Goal: Task Accomplishment & Management: Use online tool/utility

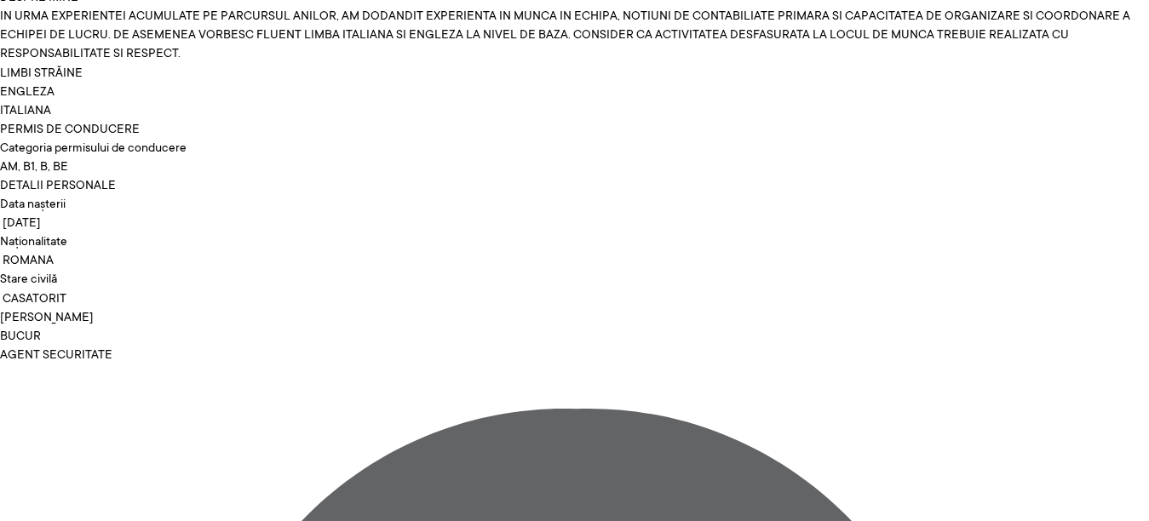
scroll to position [5384, 0]
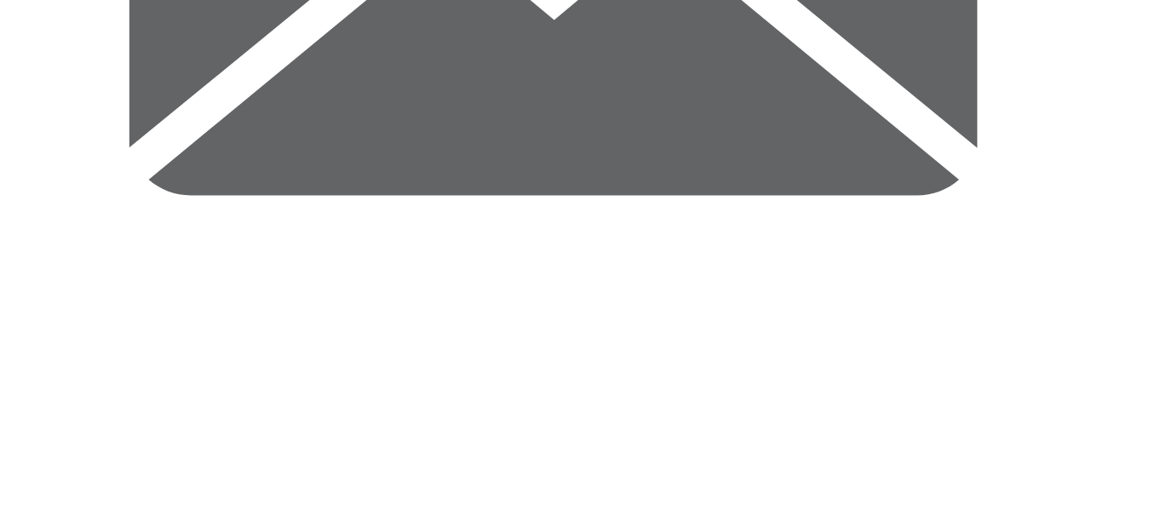
scroll to position [8138, 0]
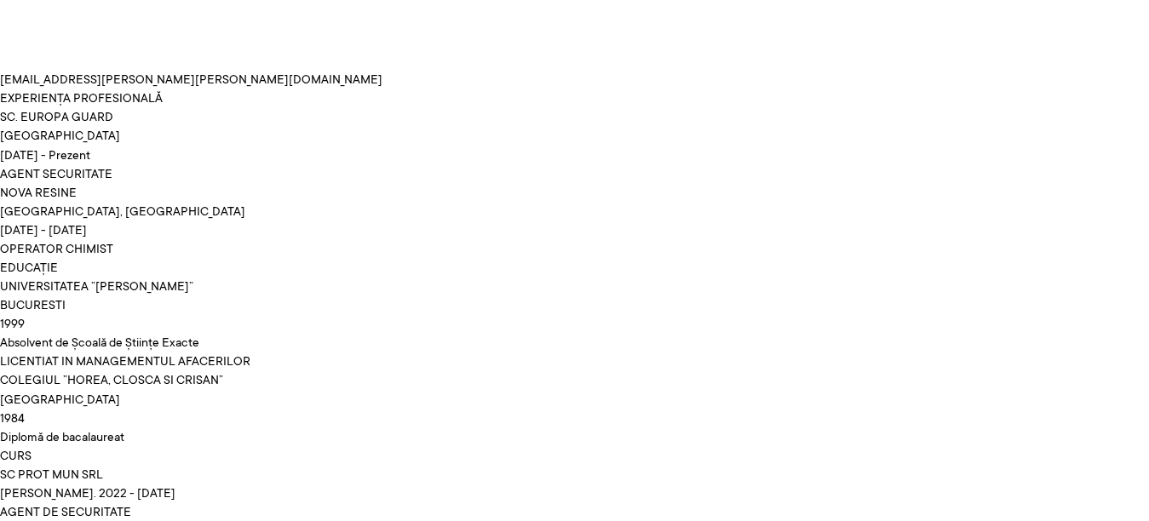
click at [919, 319] on div "1999" at bounding box center [574, 323] width 1149 height 19
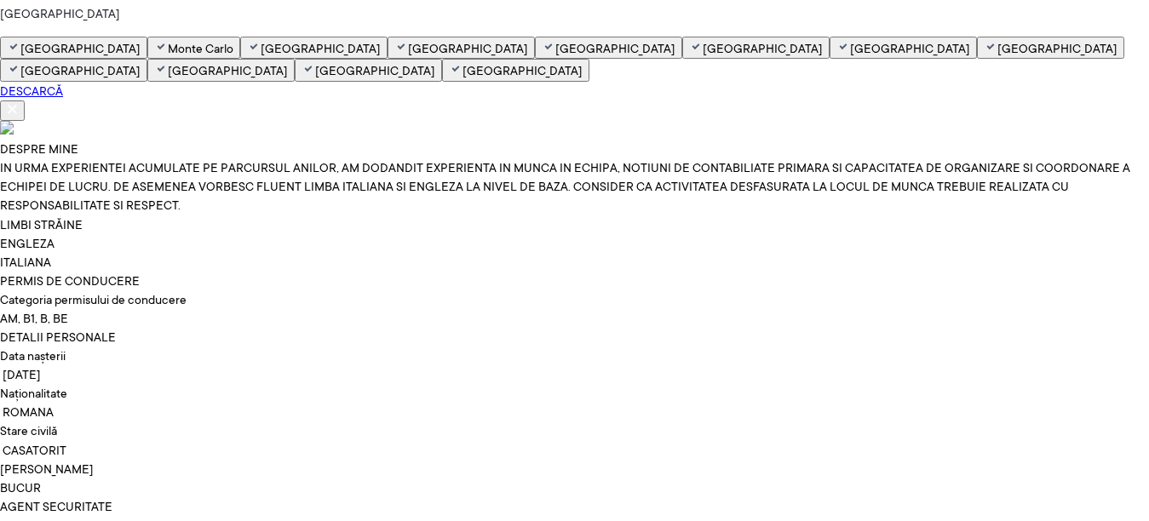
scroll to position [5288, 0]
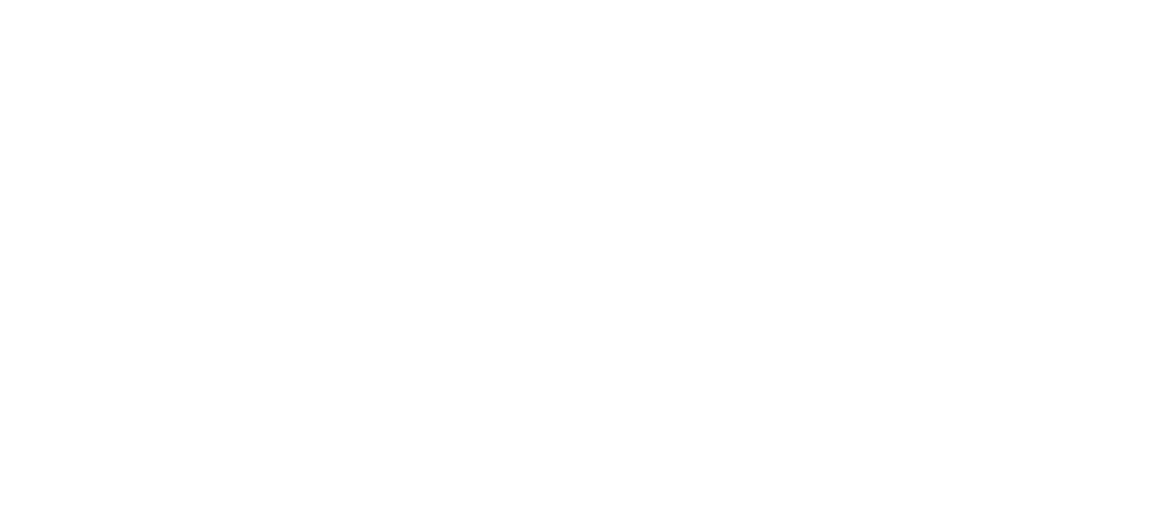
scroll to position [1063, 0]
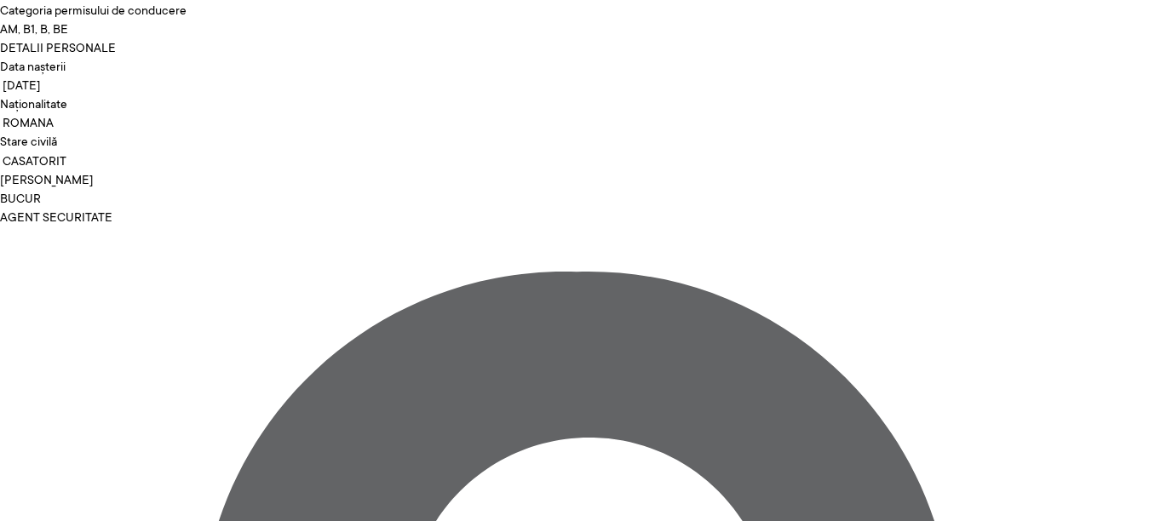
scroll to position [5516, 0]
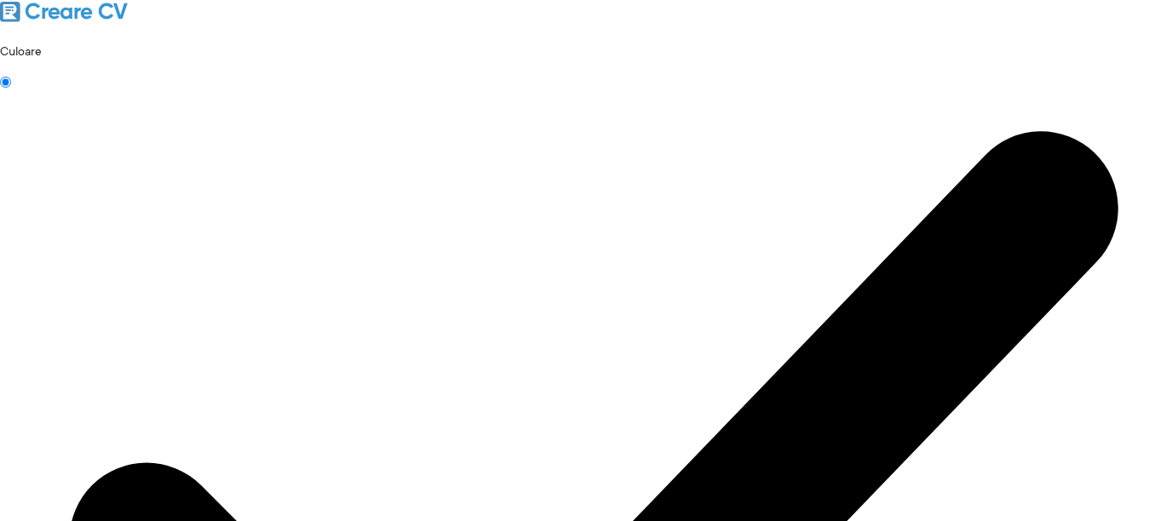
scroll to position [1063, 0]
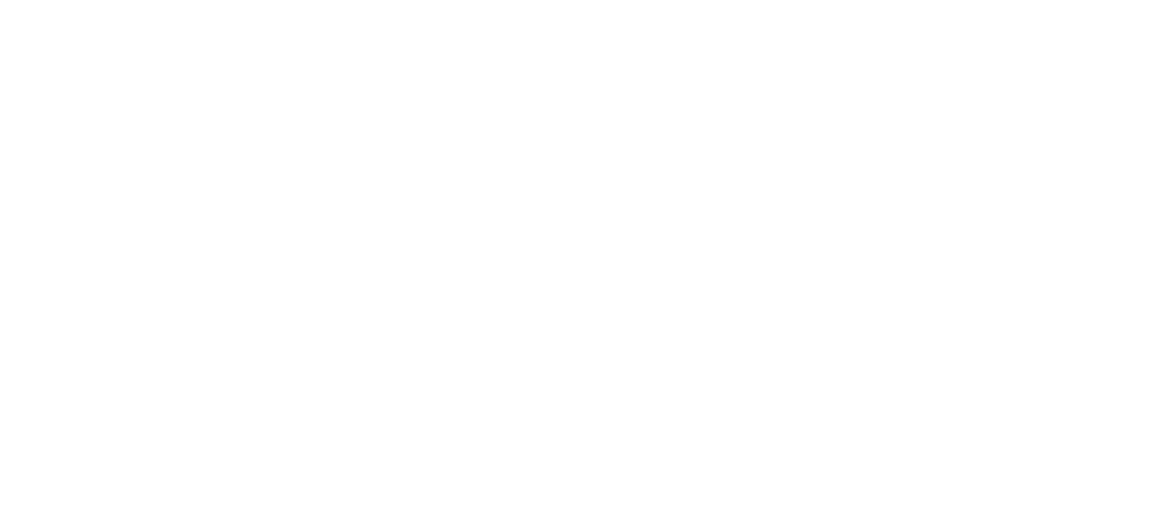
scroll to position [1063, 0]
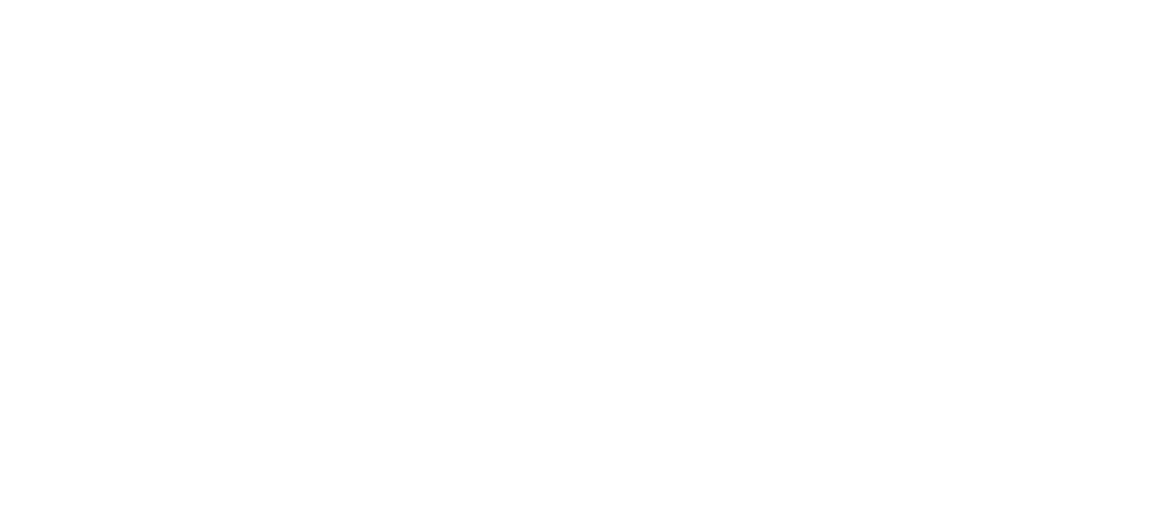
scroll to position [1063, 0]
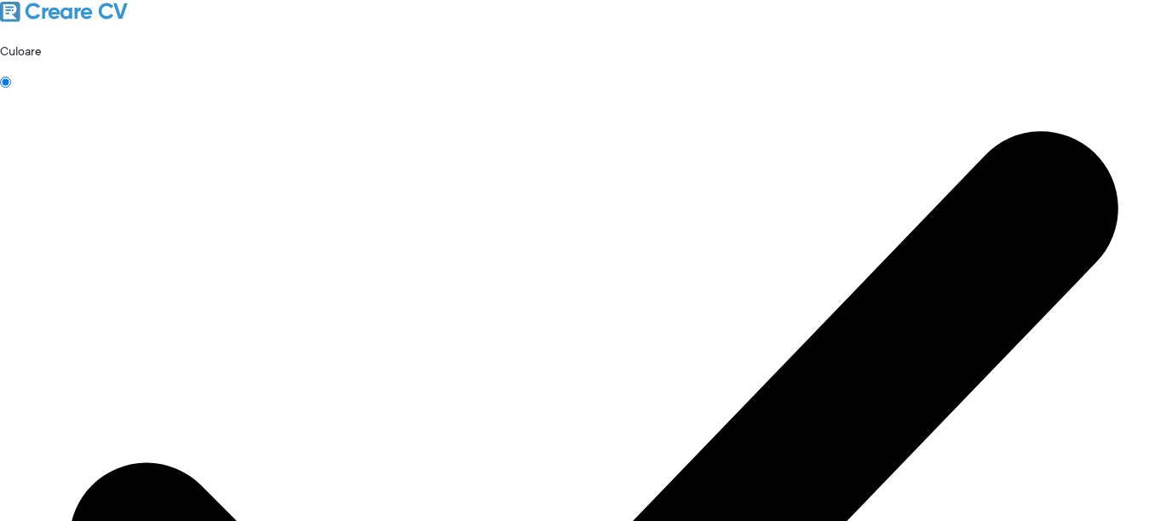
scroll to position [1063, 0]
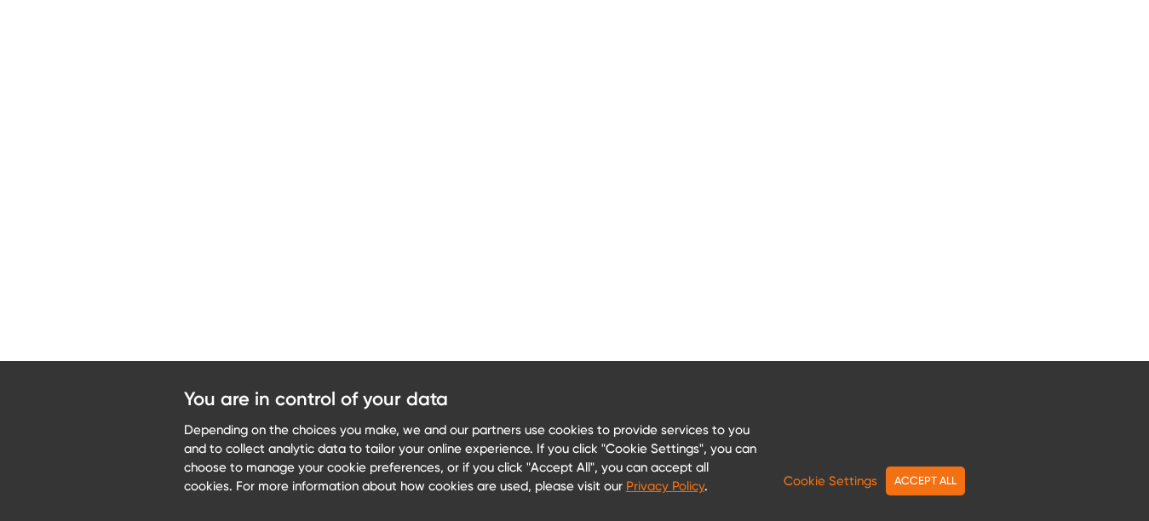
scroll to position [1063, 0]
